Goal: Information Seeking & Learning: Find specific page/section

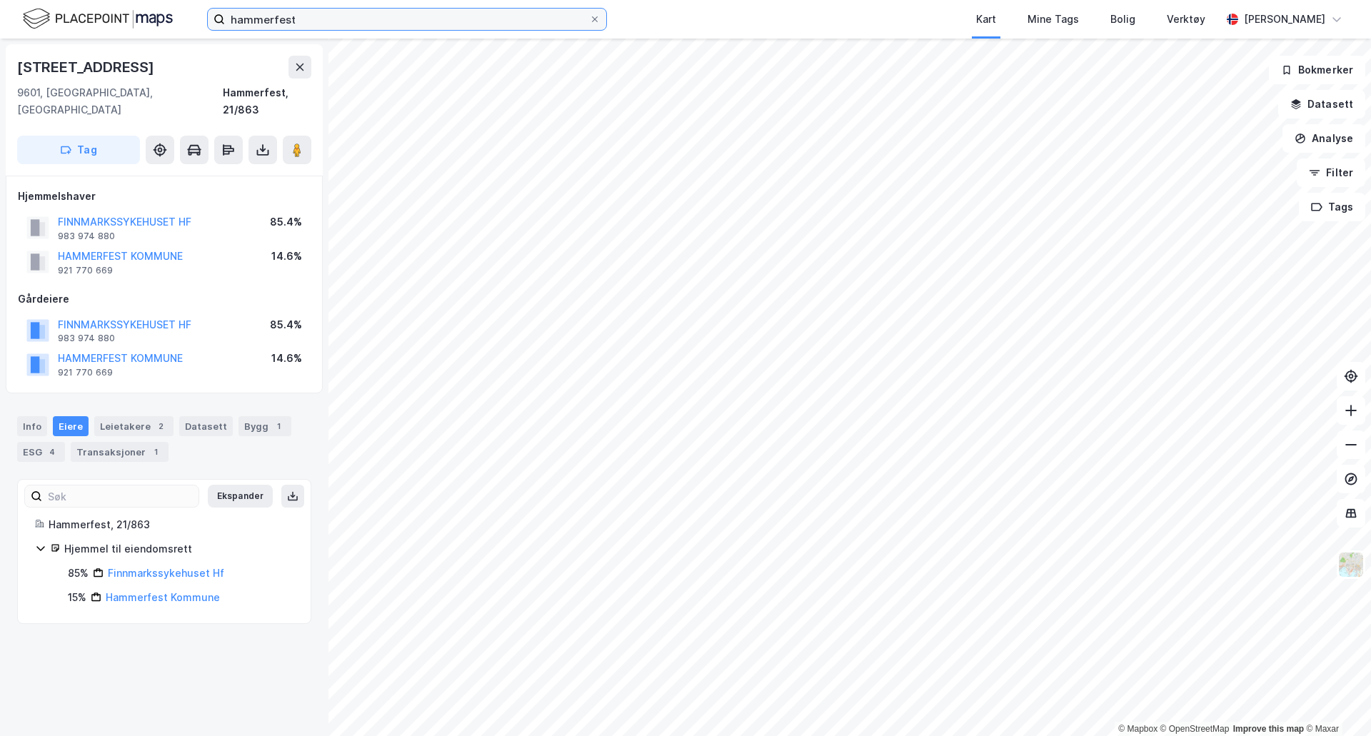
click at [522, 21] on input "hammerfest" at bounding box center [407, 19] width 364 height 21
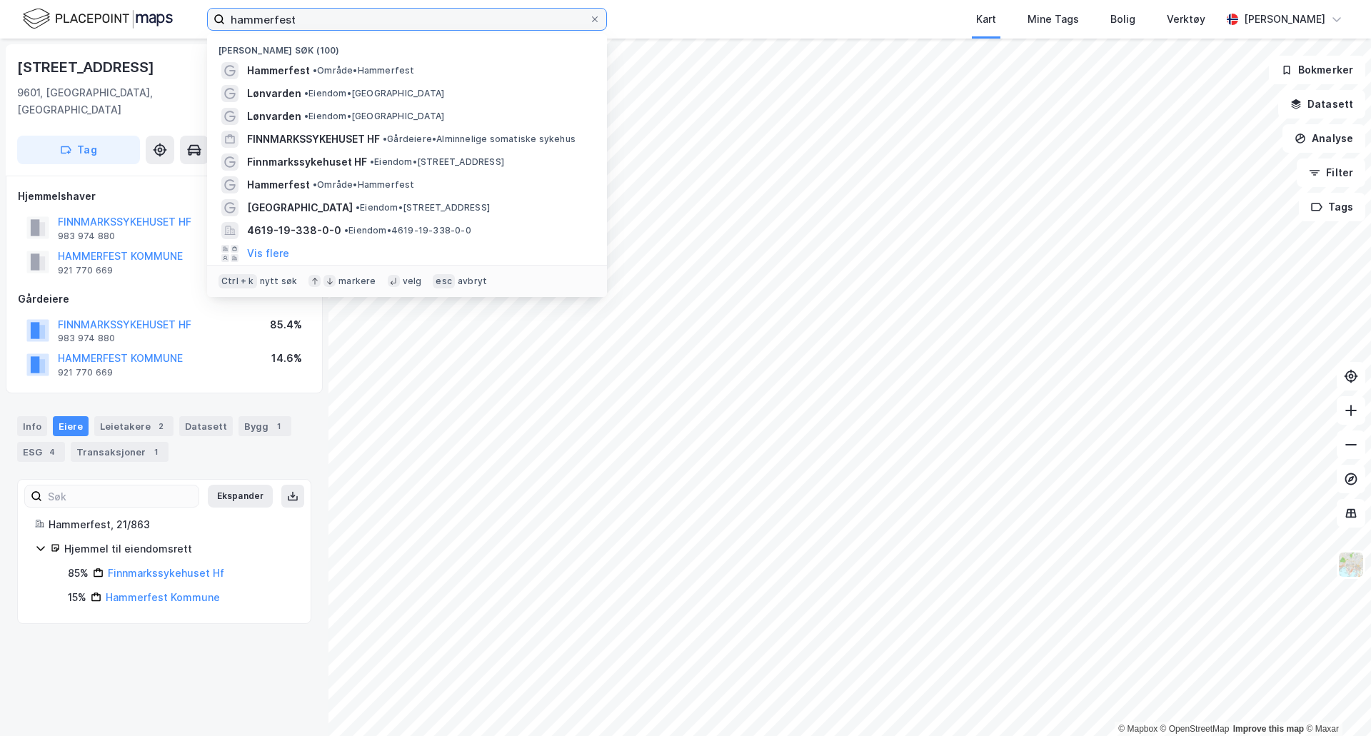
click at [522, 21] on input "hammerfest" at bounding box center [407, 19] width 364 height 21
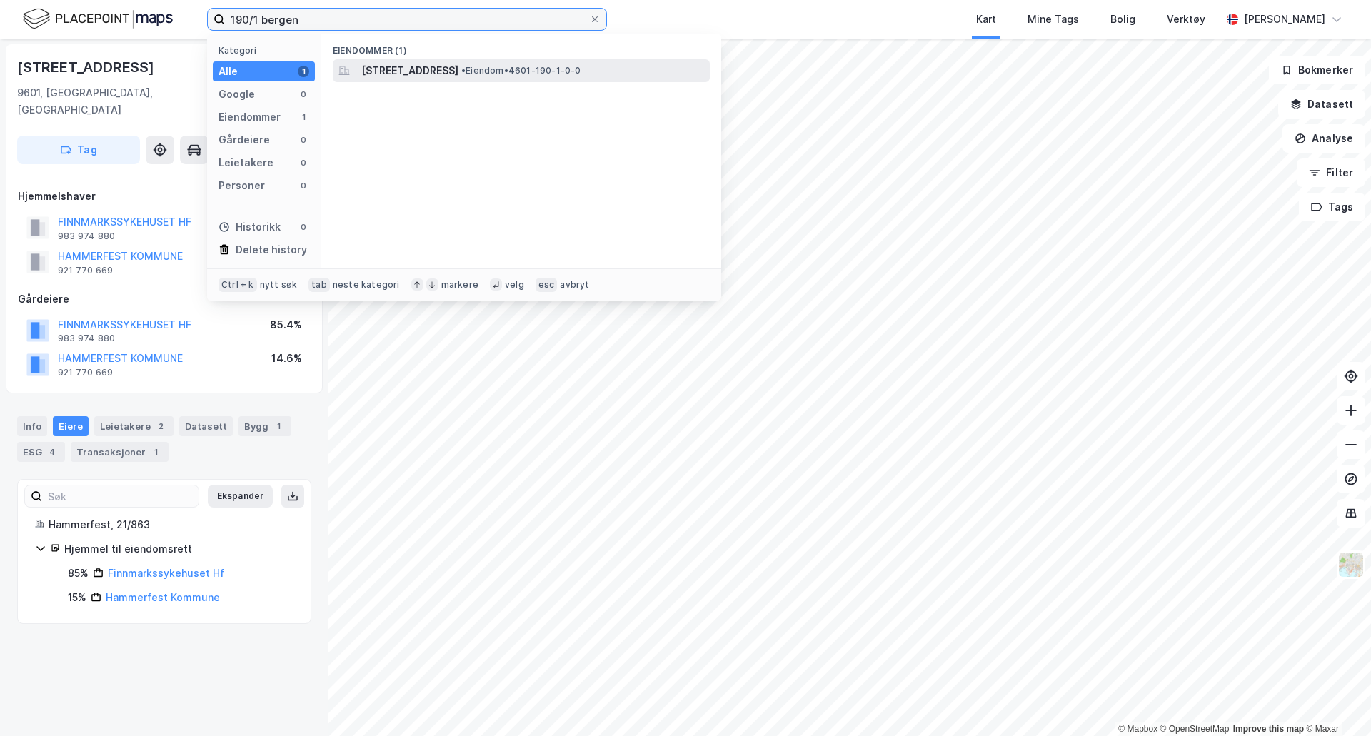
type input "190/1 bergen"
click at [458, 70] on span "[STREET_ADDRESS]" at bounding box center [409, 70] width 97 height 17
